Goal: Navigation & Orientation: Understand site structure

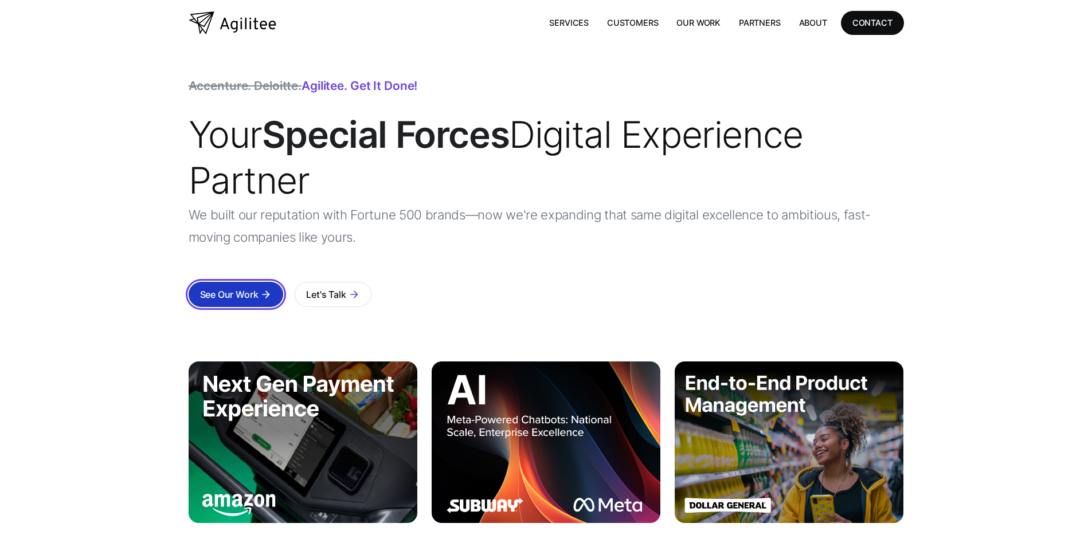
click at [261, 282] on link "See Our Work arrow_forward" at bounding box center [236, 294] width 95 height 25
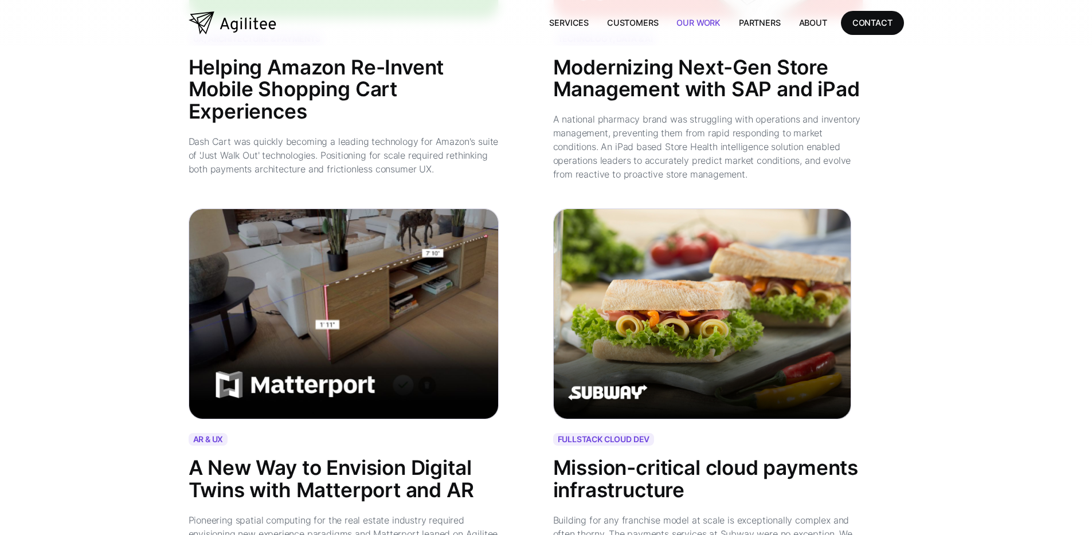
scroll to position [1499, 0]
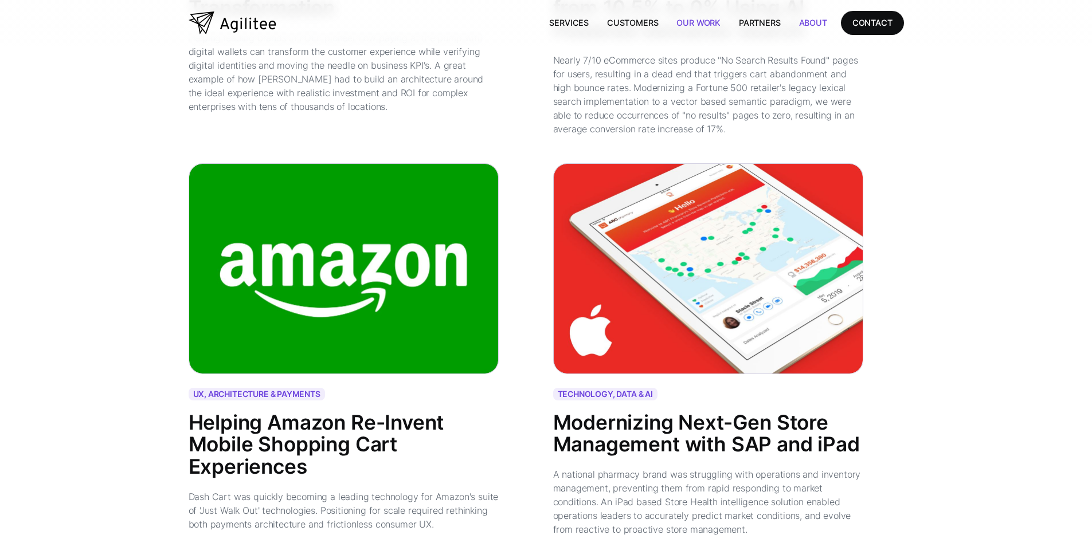
click at [805, 19] on link "About" at bounding box center [813, 22] width 46 height 23
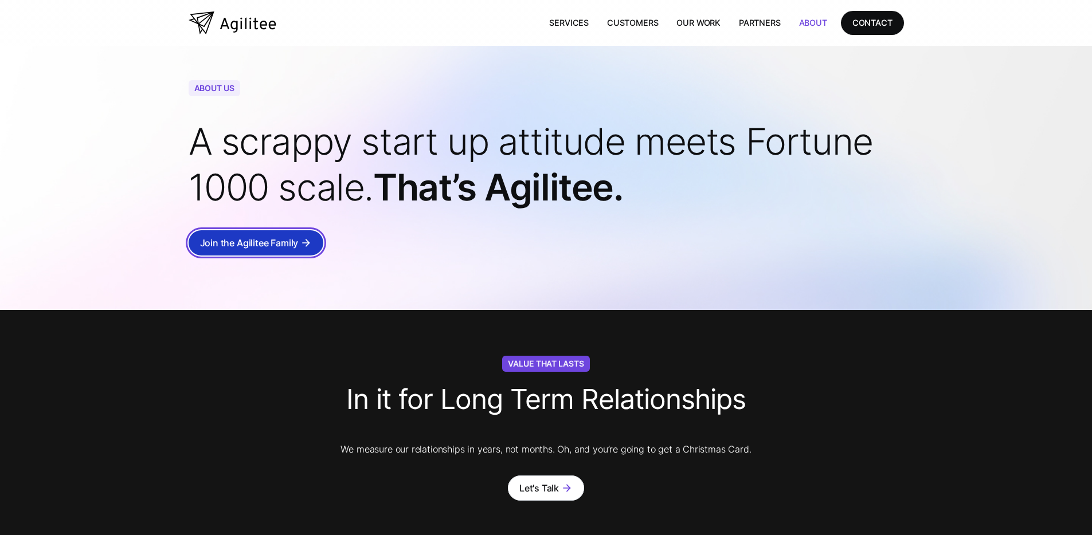
click at [277, 252] on link "Join the Agilitee Family arrow_forward" at bounding box center [256, 242] width 135 height 25
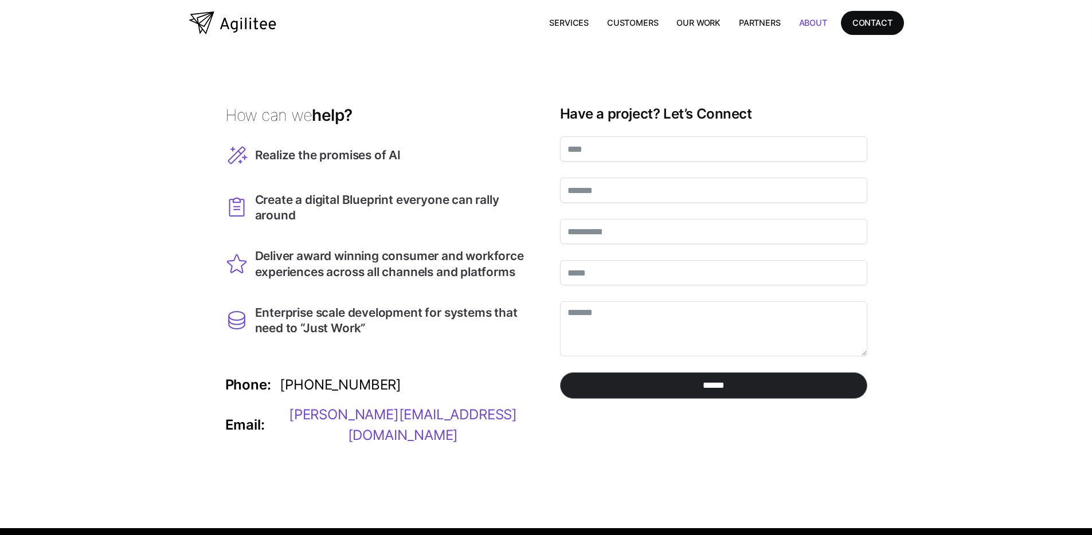
click at [806, 26] on link "About" at bounding box center [813, 22] width 46 height 23
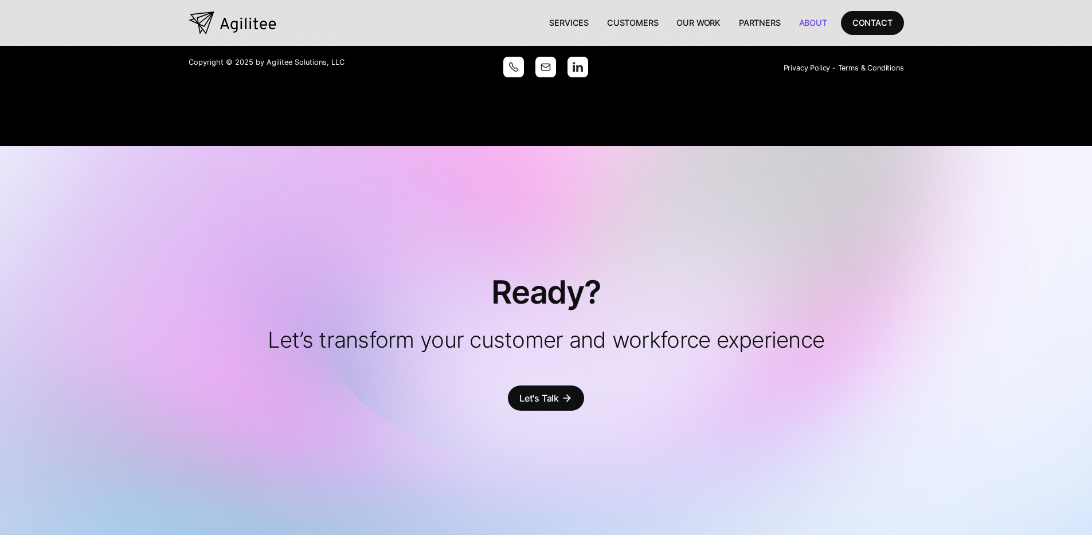
scroll to position [2521, 0]
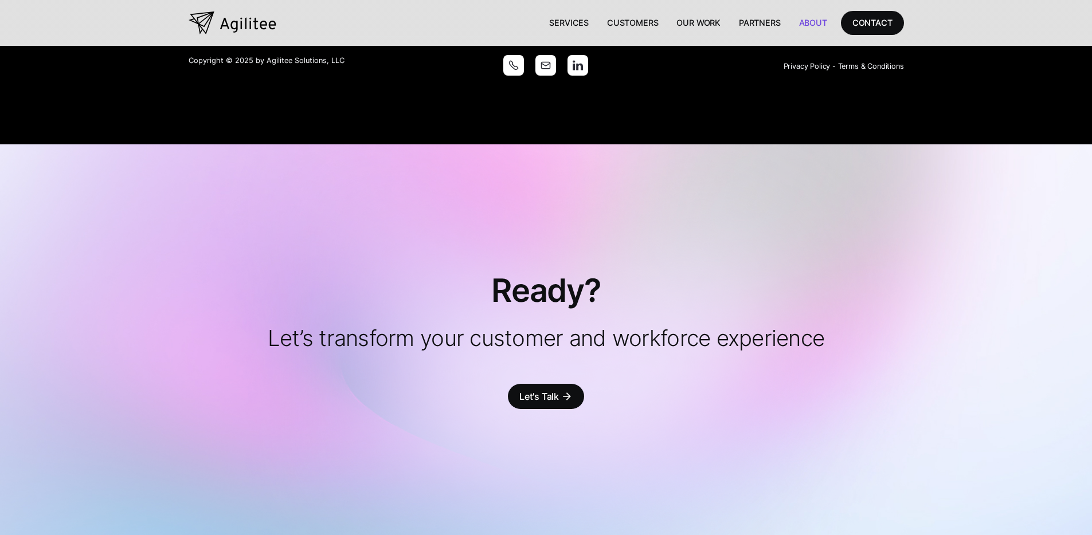
click at [584, 69] on img at bounding box center [577, 65] width 21 height 21
